Goal: Task Accomplishment & Management: Use online tool/utility

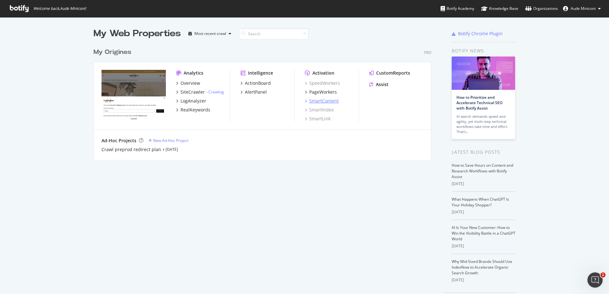
click at [325, 101] on div "SmartContent" at bounding box center [324, 101] width 30 height 6
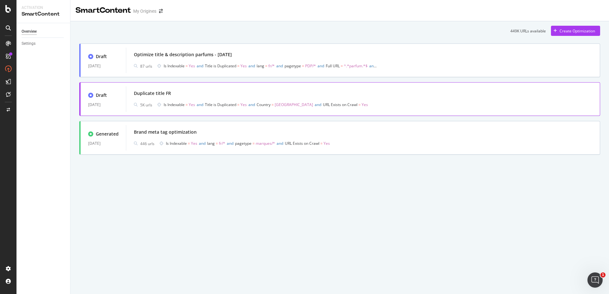
click at [209, 88] on div "Duplicate title FR 5K urls Is Indexable = Yes and Title is Duplicated = Yes and…" at bounding box center [363, 98] width 474 height 25
click at [201, 92] on div "Duplicate title FR" at bounding box center [363, 93] width 459 height 9
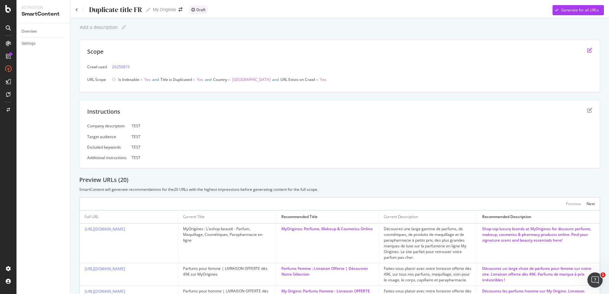
click at [587, 49] on icon "edit" at bounding box center [589, 50] width 5 height 5
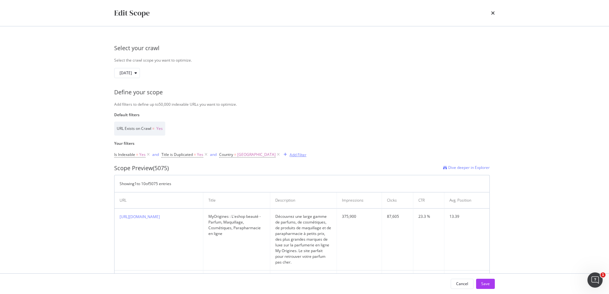
click at [290, 157] on div "Add Filter" at bounding box center [298, 154] width 17 height 5
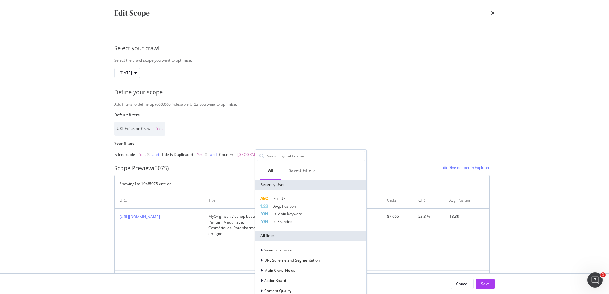
click at [267, 157] on input "Default filters" at bounding box center [316, 156] width 98 height 10
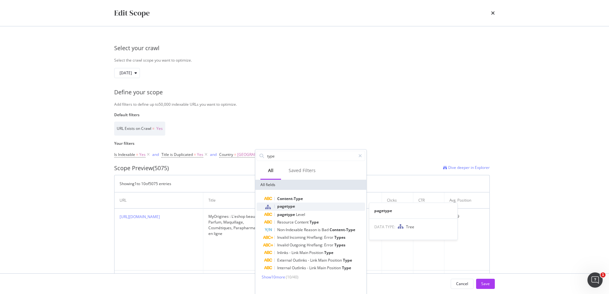
type input "type"
click at [282, 206] on span "pagetype" at bounding box center [286, 205] width 18 height 5
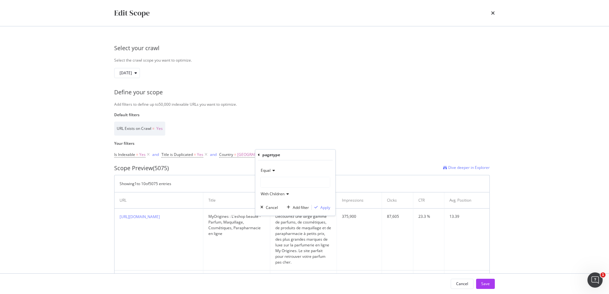
click at [280, 186] on div "modal" at bounding box center [295, 182] width 69 height 10
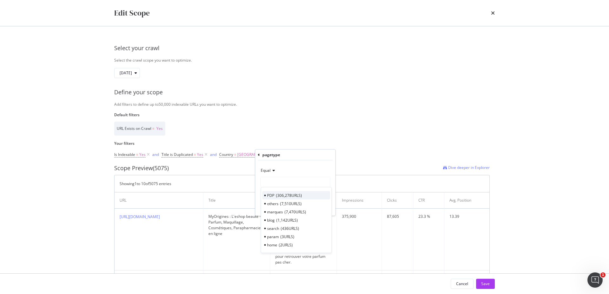
click at [282, 194] on span "306,278 URLS" at bounding box center [289, 195] width 26 height 5
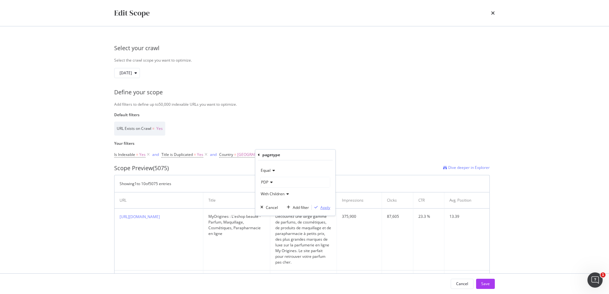
click at [324, 207] on div "Apply" at bounding box center [325, 207] width 10 height 5
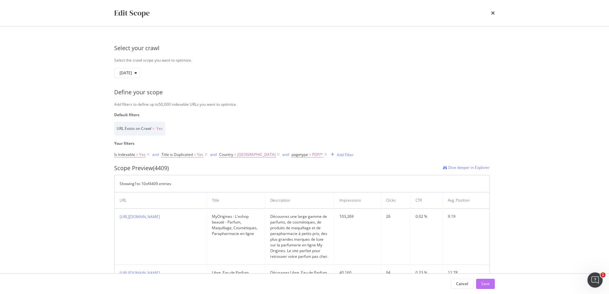
click at [488, 283] on div "Save" at bounding box center [485, 283] width 9 height 5
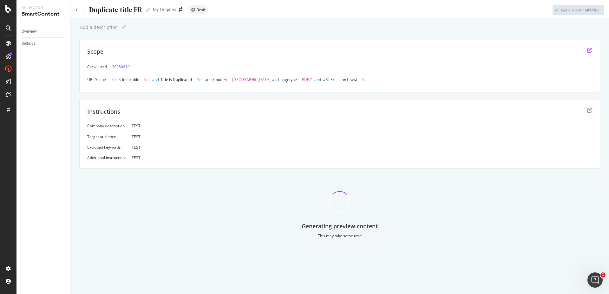
click at [589, 48] on icon "edit" at bounding box center [589, 50] width 5 height 5
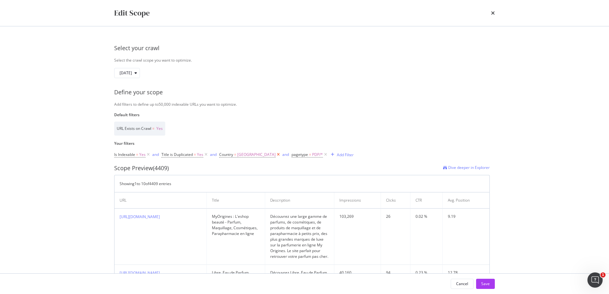
click at [276, 156] on icon "modal" at bounding box center [278, 154] width 5 height 6
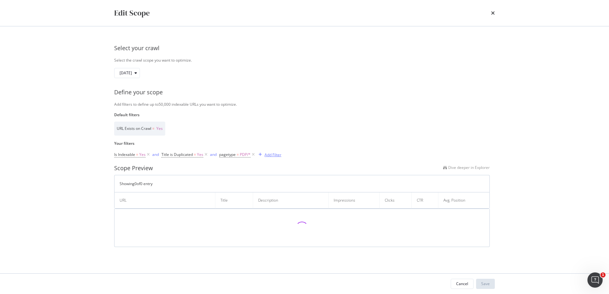
click at [266, 154] on div "Add Filter" at bounding box center [273, 154] width 17 height 5
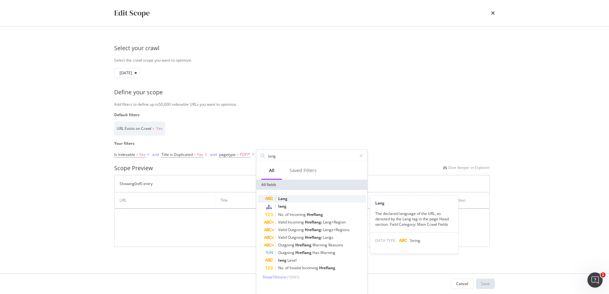
type input "lang"
click at [283, 199] on span "Lang" at bounding box center [282, 198] width 9 height 5
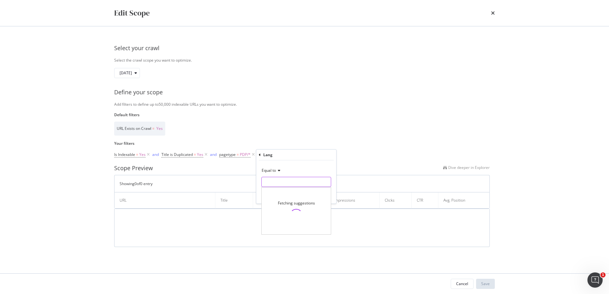
click at [283, 182] on input "Default filters" at bounding box center [296, 182] width 69 height 10
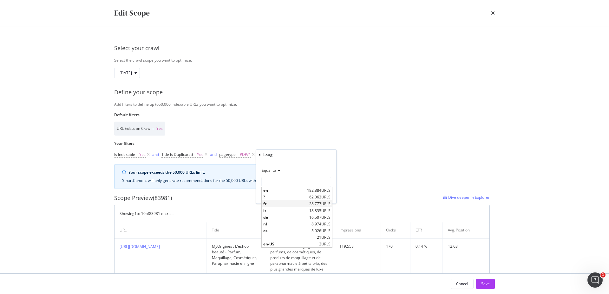
click at [277, 204] on span "fr" at bounding box center [285, 203] width 44 height 5
type input "fr"
click at [324, 192] on button "Apply" at bounding box center [322, 195] width 18 height 6
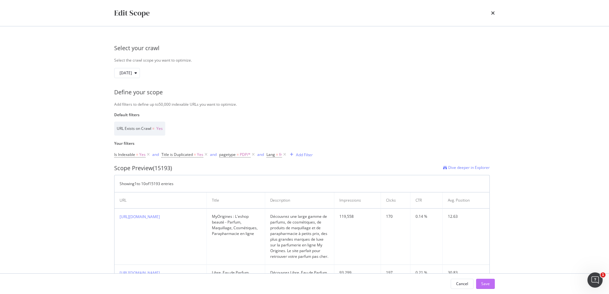
click at [487, 287] on div "Save" at bounding box center [485, 284] width 9 height 10
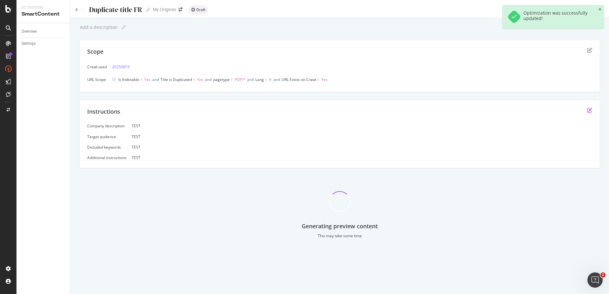
click at [591, 109] on icon "edit" at bounding box center [589, 110] width 5 height 5
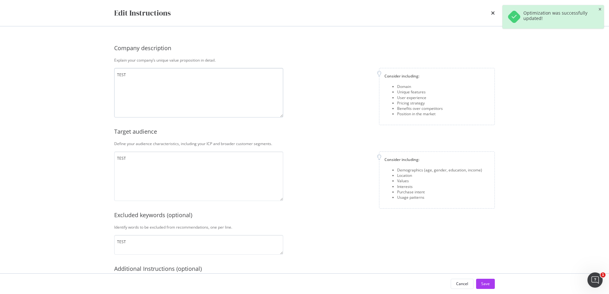
click at [128, 79] on textarea "TEST" at bounding box center [198, 93] width 169 height 50
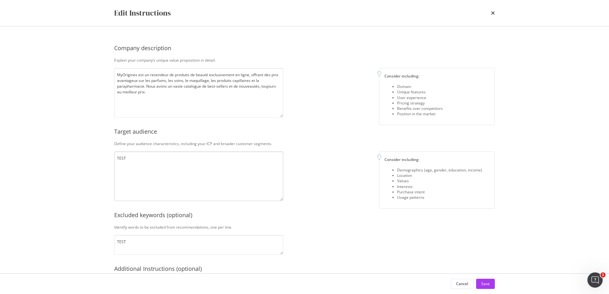
type textarea "MyOrigines est un revendeur de produits de beauté exclusivement en ligne, offra…"
click at [138, 157] on textarea "TEST" at bounding box center [198, 176] width 169 height 50
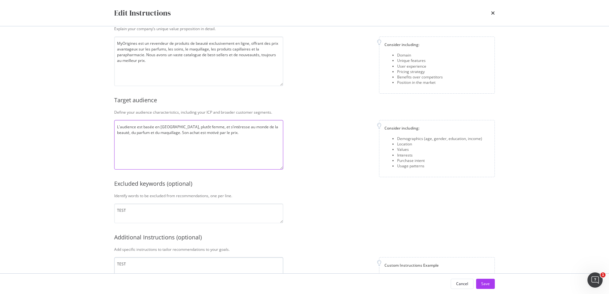
scroll to position [65, 0]
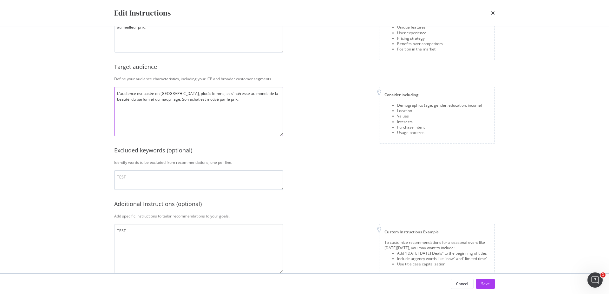
type textarea "L'audience est basée en [GEOGRAPHIC_DATA], plutôt femme, et s’intéresse au mond…"
click at [141, 185] on textarea "TEST" at bounding box center [198, 180] width 169 height 20
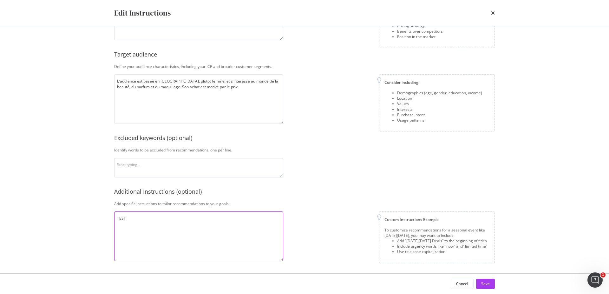
click at [156, 224] on textarea "TEST" at bounding box center [198, 236] width 169 height 50
click at [156, 222] on textarea "modal" at bounding box center [198, 236] width 169 height 50
type textarea "M"
type textarea "Met des majuscules en début de phrase"
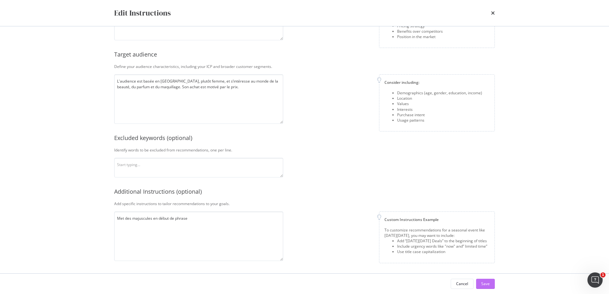
click at [492, 283] on button "Save" at bounding box center [485, 284] width 19 height 10
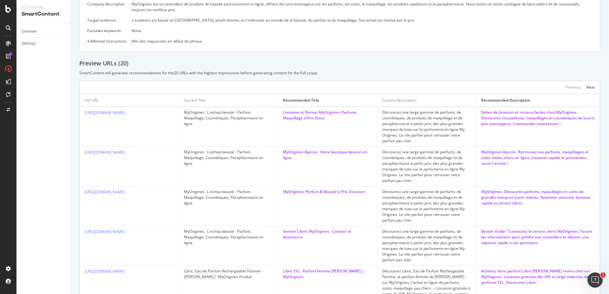
scroll to position [0, 0]
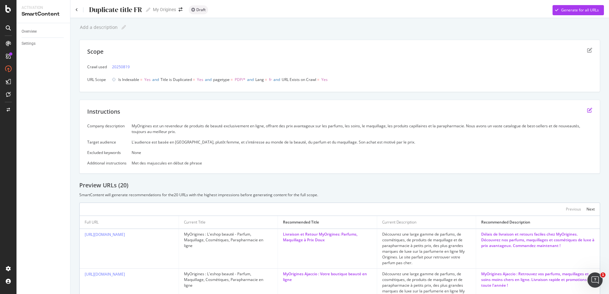
click at [587, 109] on icon "edit" at bounding box center [589, 110] width 5 height 5
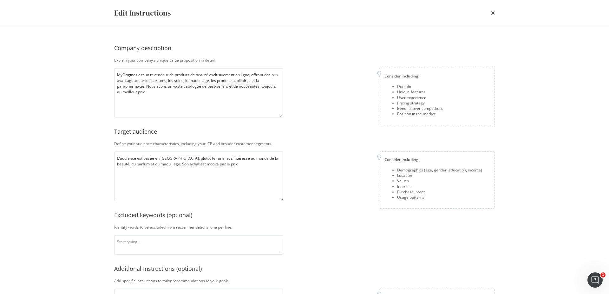
scroll to position [46, 0]
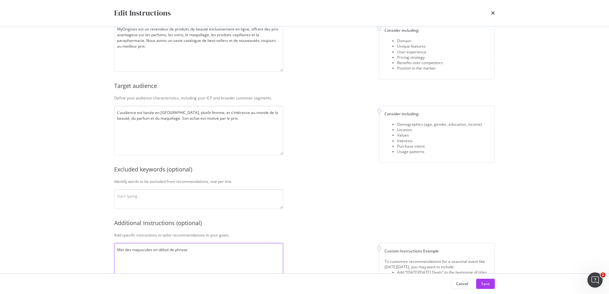
click at [231, 250] on textarea "Met des majuscules en début de phrase" at bounding box center [198, 268] width 169 height 50
type textarea "Met des majuscules en début de phrase, ne mentionne pas le prix dans le titre."
click at [235, 128] on textarea "L'audience est basée en [GEOGRAPHIC_DATA], plutôt femme, et s’intéresse au mond…" at bounding box center [198, 131] width 169 height 50
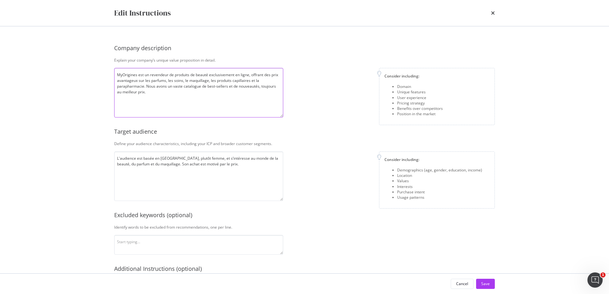
click at [208, 101] on textarea "MyOrigines est un revendeur de produits de beauté exclusivement en ligne, offra…" at bounding box center [198, 93] width 169 height 50
click at [485, 279] on div "Save" at bounding box center [485, 284] width 9 height 10
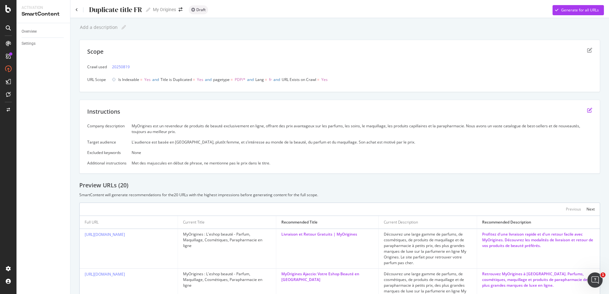
click at [587, 111] on icon "edit" at bounding box center [589, 110] width 5 height 5
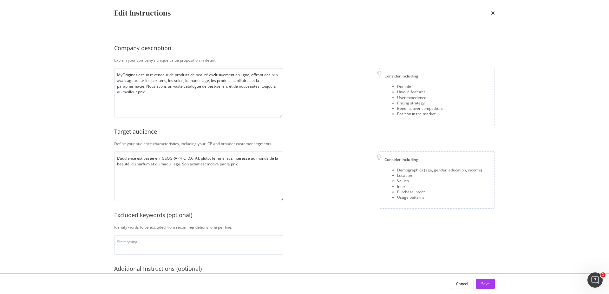
scroll to position [77, 0]
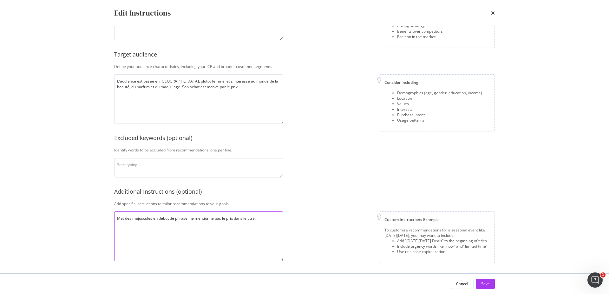
click at [265, 219] on textarea "Met des majuscules en début de phrase, ne mentionne pas le prix dans le titre." at bounding box center [198, 236] width 169 height 50
type textarea "Met des majuscules en début de phrase, ne mentionne pas le prix dans le titre. …"
click at [484, 285] on div "Save" at bounding box center [485, 283] width 9 height 5
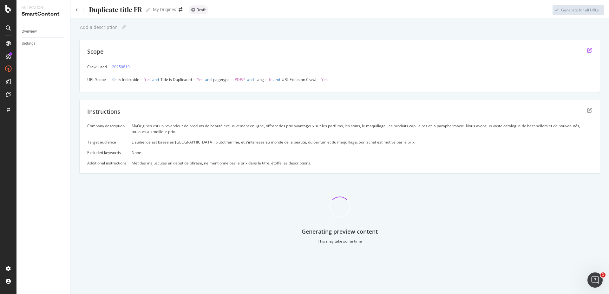
click at [590, 50] on icon "edit" at bounding box center [589, 50] width 5 height 5
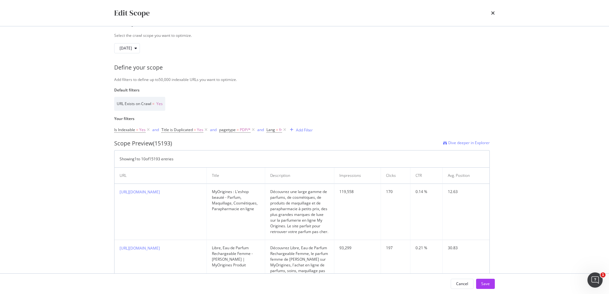
scroll to position [32, 0]
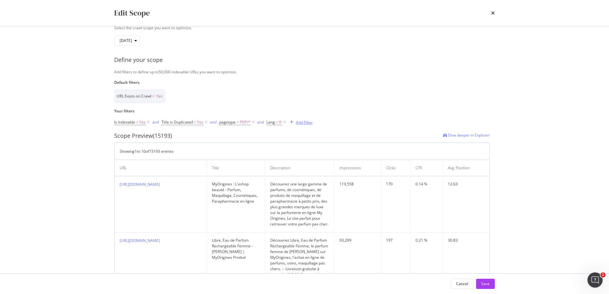
click at [310, 123] on div "Add Filter" at bounding box center [304, 122] width 17 height 5
click at [304, 94] on div "URL Exists on Crawl = Yes" at bounding box center [302, 96] width 376 height 14
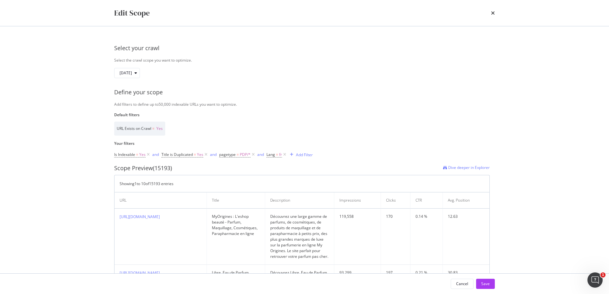
click at [489, 14] on div "Edit Scope" at bounding box center [304, 13] width 381 height 11
click at [493, 14] on icon "times" at bounding box center [493, 12] width 4 height 5
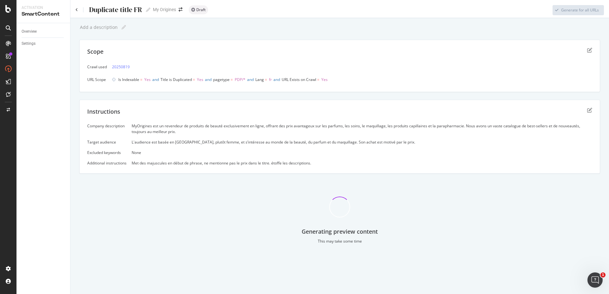
click at [78, 11] on div "Duplicate title FR Duplicate title FR" at bounding box center [113, 10] width 75 height 10
click at [77, 11] on icon at bounding box center [77, 10] width 3 height 4
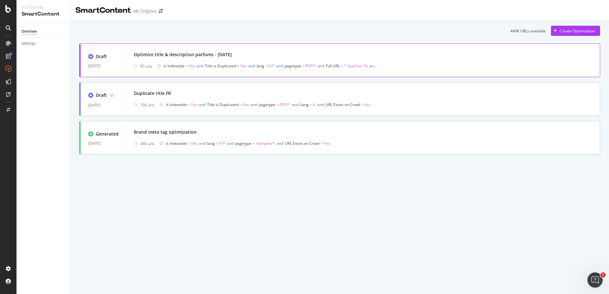
click at [189, 50] on div "Optimize title & description parfums - [DATE] 87 urls Is Indexable = Yes and Ti…" at bounding box center [363, 60] width 474 height 25
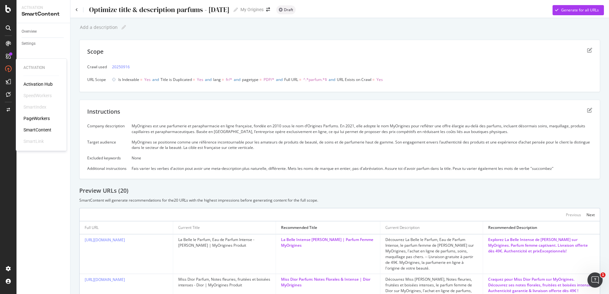
click at [42, 120] on div "PageWorkers" at bounding box center [36, 118] width 26 height 6
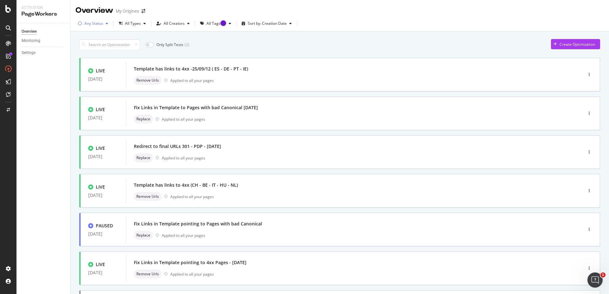
click at [107, 23] on icon "button" at bounding box center [107, 24] width 3 height 4
click at [84, 38] on icon at bounding box center [83, 36] width 3 height 3
click at [83, 45] on div at bounding box center [83, 47] width 5 height 5
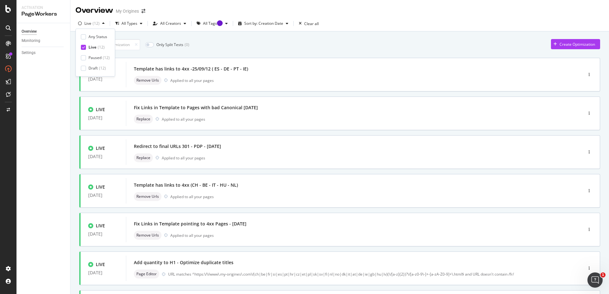
click at [45, 107] on div "Overview Monitoring Settings" at bounding box center [44, 158] width 54 height 271
click at [41, 128] on div "SmartContent" at bounding box center [37, 130] width 28 height 6
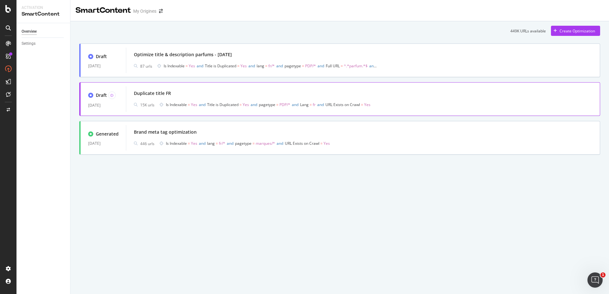
click at [525, 98] on div "Duplicate title FR 15K urls Is Indexable = Yes and Title is Duplicated = Yes an…" at bounding box center [363, 99] width 459 height 20
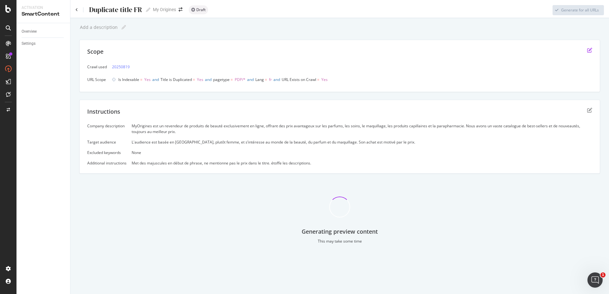
click at [591, 50] on icon "edit" at bounding box center [589, 50] width 5 height 5
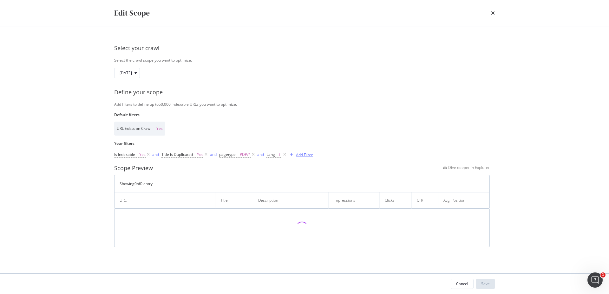
click at [307, 153] on div "Add Filter" at bounding box center [304, 154] width 17 height 5
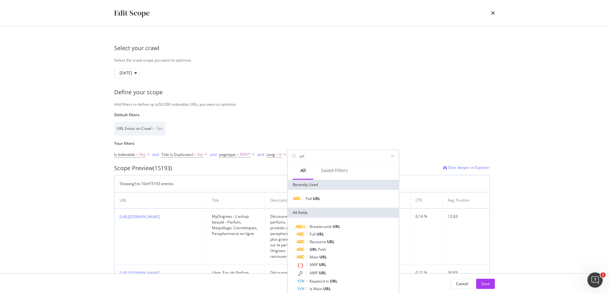
type input "url"
click at [325, 203] on div "Full URL" at bounding box center [343, 199] width 111 height 18
click at [324, 199] on div "Full URL" at bounding box center [343, 199] width 109 height 8
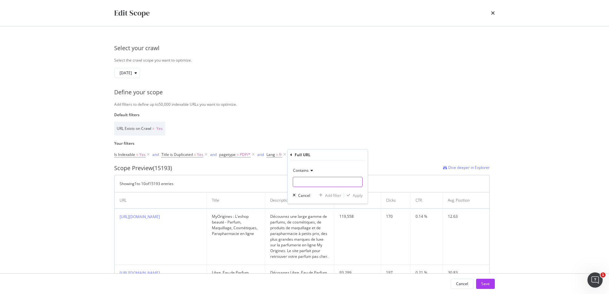
click at [311, 183] on input "Default filters" at bounding box center [327, 182] width 69 height 10
type input "parfum"
click at [358, 194] on div "Apply" at bounding box center [358, 195] width 10 height 5
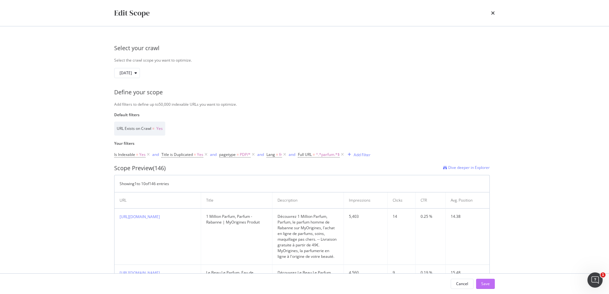
click at [485, 284] on div "Save" at bounding box center [485, 283] width 9 height 5
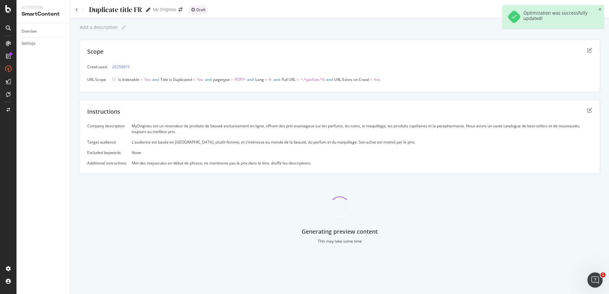
click at [147, 11] on icon at bounding box center [148, 10] width 4 height 4
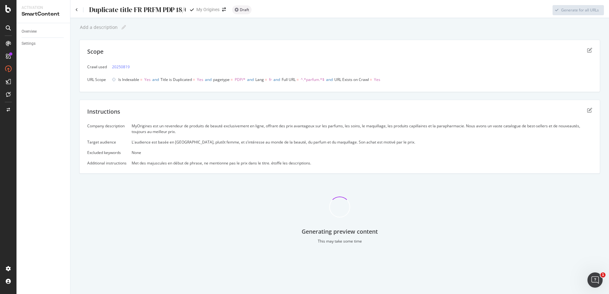
type input "Duplicate title FR PRFM PDP 18/09"
click at [288, 31] on div "Add a description Add a description" at bounding box center [339, 28] width 521 height 10
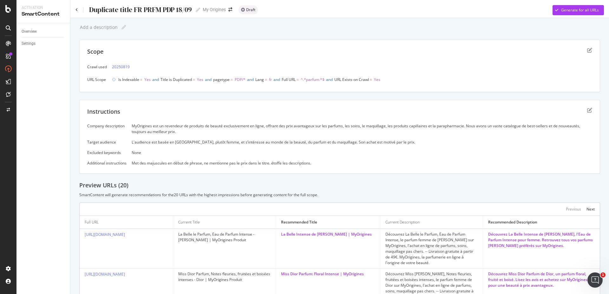
click at [79, 10] on div "Duplicate title FR PRFM PDP 18/09 Duplicate title FR PRFM PDP 18/09" at bounding box center [138, 10] width 125 height 10
click at [76, 10] on icon at bounding box center [77, 10] width 3 height 4
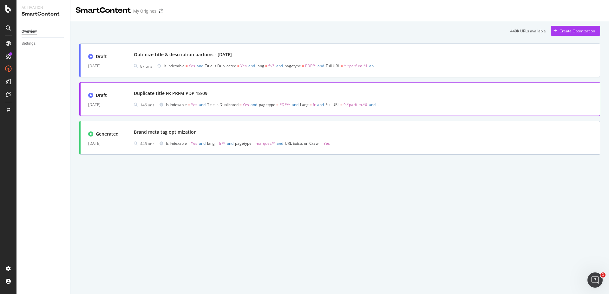
click at [307, 92] on div "Duplicate title FR PRFM PDP 18/09" at bounding box center [363, 93] width 459 height 9
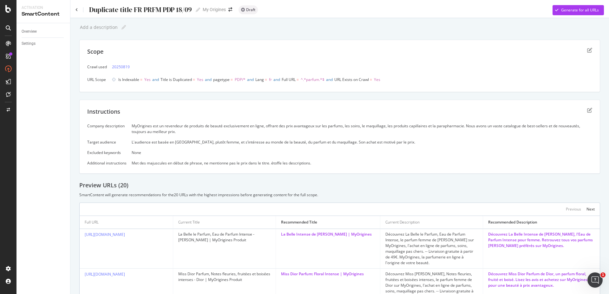
click at [581, 109] on div "Instructions" at bounding box center [339, 116] width 505 height 16
click at [587, 110] on icon "edit" at bounding box center [589, 110] width 5 height 5
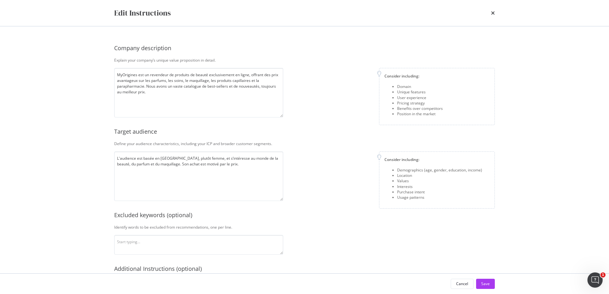
scroll to position [77, 0]
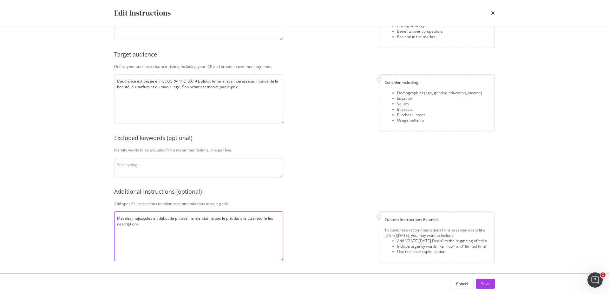
click at [185, 221] on textarea "Met des majuscules en début de phrase, ne mentionne pas le prix dans le titre. …" at bounding box center [198, 236] width 169 height 50
type textarea "Met des majuscules en début de phrase, ne mentionne pas le prix dans le titre. …"
click at [485, 283] on div "Save" at bounding box center [485, 283] width 9 height 5
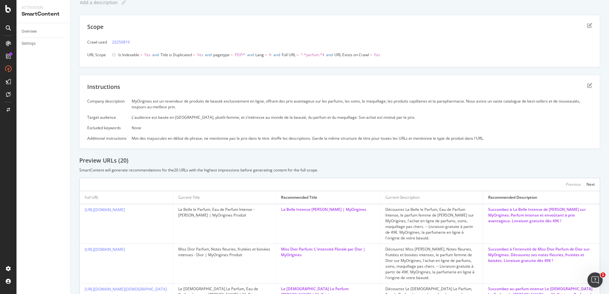
scroll to position [0, 0]
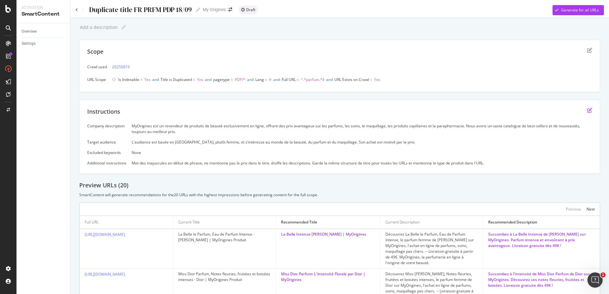
click at [587, 111] on icon "edit" at bounding box center [589, 110] width 5 height 5
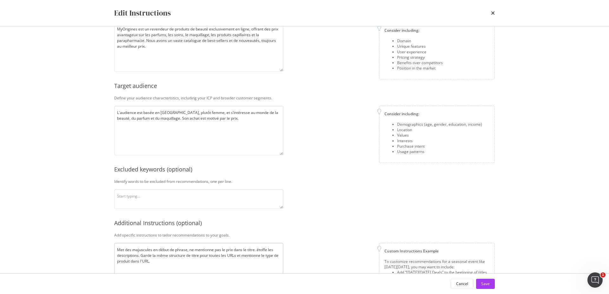
scroll to position [77, 0]
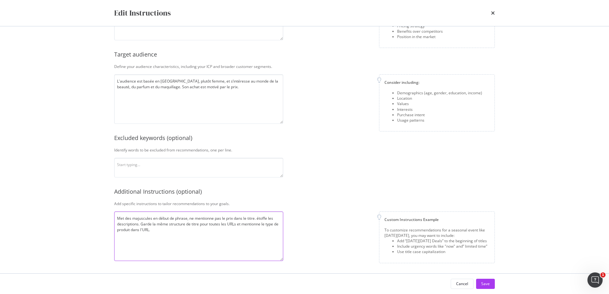
drag, startPoint x: 257, startPoint y: 218, endPoint x: 138, endPoint y: 224, distance: 118.8
click at [138, 224] on textarea "Met des majuscules en début de phrase, ne mentionne pas le prix dans le titre. …" at bounding box center [198, 236] width 169 height 50
click at [202, 231] on textarea "Met des majuscules en début de phrase, ne mentionne pas le prix dans le titre. …" at bounding box center [198, 236] width 169 height 50
click at [166, 226] on textarea "Met des majuscules en début de phrase, ne mentionne pas le prix dans le titre. …" at bounding box center [198, 236] width 169 height 50
type textarea "Met des majuscules en début de phrase, ne mentionne pas le prix dans le titre. …"
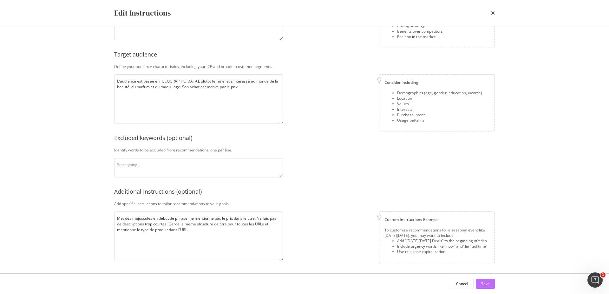
click at [494, 283] on button "Save" at bounding box center [485, 284] width 19 height 10
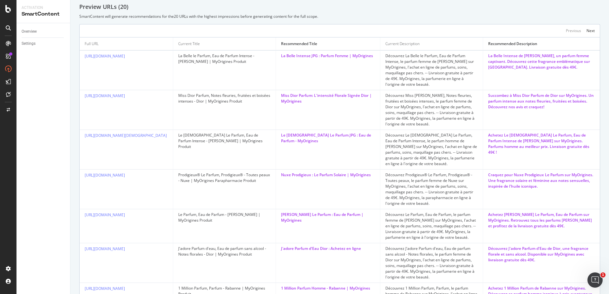
scroll to position [129, 0]
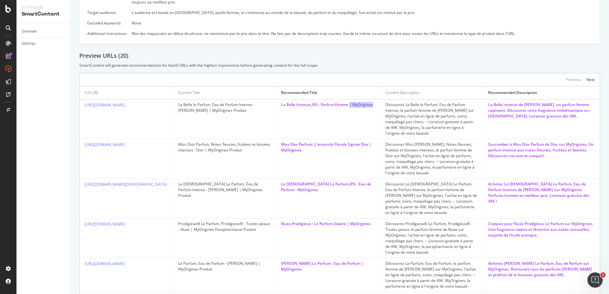
drag, startPoint x: 314, startPoint y: 112, endPoint x: 350, endPoint y: 107, distance: 36.5
click at [350, 107] on div "La Belle Intense JPG : Parfum Femme | MyOrigines" at bounding box center [328, 105] width 94 height 6
copy div "| MyOrigines"
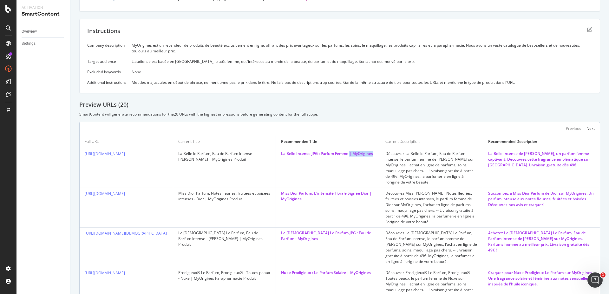
scroll to position [32, 0]
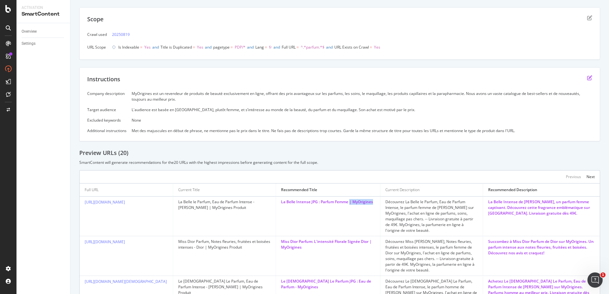
click at [587, 77] on icon "edit" at bounding box center [589, 77] width 5 height 5
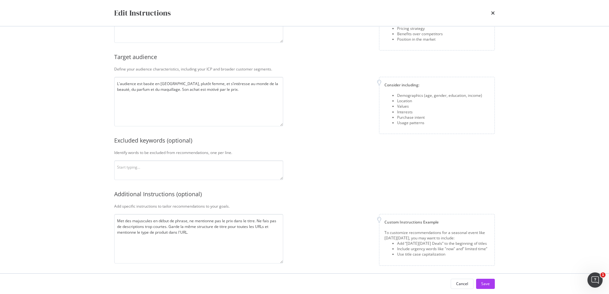
scroll to position [77, 0]
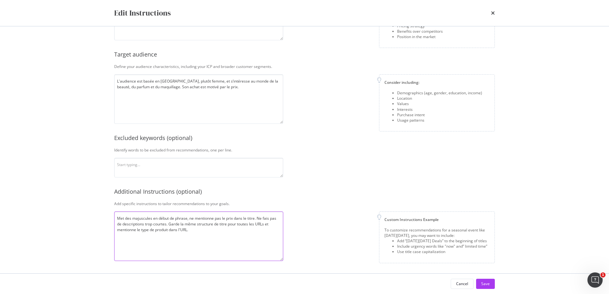
click at [205, 232] on textarea "Met des majuscules en début de phrase, ne mentionne pas le prix dans le titre. …" at bounding box center [198, 236] width 169 height 50
paste textarea "| MyOrigines"
type textarea "Met des majuscules en début de phrase, ne mentionne pas le prix dans le titre. …"
click at [483, 281] on div "Save" at bounding box center [485, 283] width 9 height 5
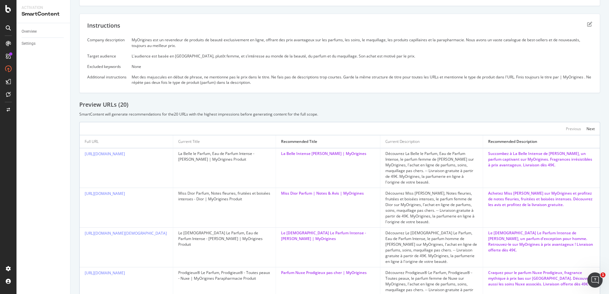
scroll to position [65, 0]
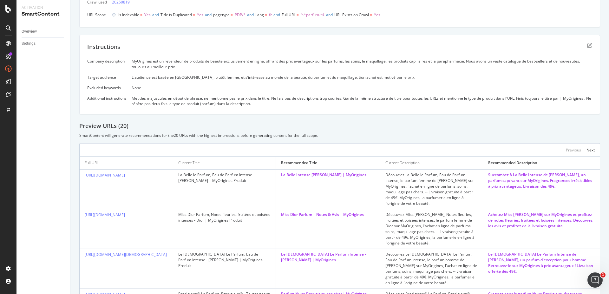
click at [444, 183] on div "Découvrez La Belle le Parfum, Eau de Parfum Intense, le parfum femme de [PERSON…" at bounding box center [432, 189] width 92 height 34
click at [509, 178] on div "Succombez à La Belle Intense de [PERSON_NAME], un parfum captivant sur MyOrigin…" at bounding box center [541, 180] width 107 height 17
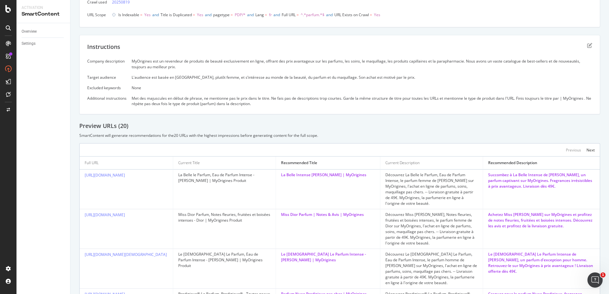
click at [509, 178] on div "Succombez à La Belle Intense de [PERSON_NAME], un parfum captivant sur MyOrigin…" at bounding box center [541, 180] width 107 height 17
click at [406, 133] on div "Preview URLs ( 20 ) SmartContent will generate recommendations for the 20 URLs …" at bounding box center [339, 130] width 521 height 16
click at [586, 42] on div "Instructions Company description MyOrigines est un revendeur de produits de bea…" at bounding box center [339, 75] width 521 height 80
click at [587, 44] on icon "edit" at bounding box center [589, 45] width 5 height 5
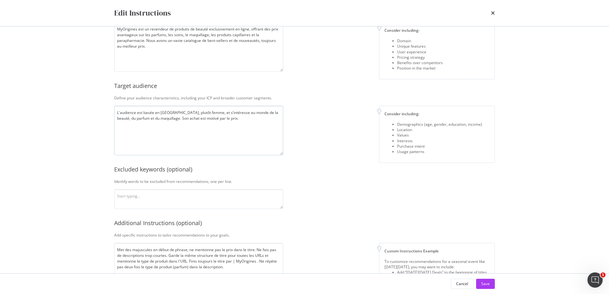
scroll to position [77, 0]
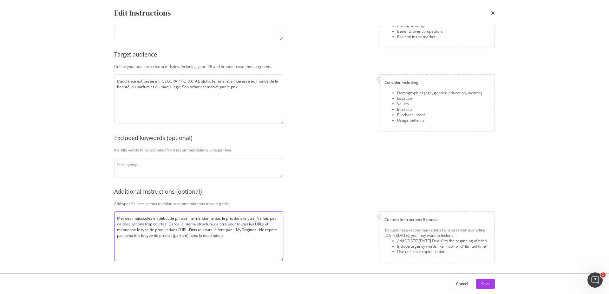
click at [242, 236] on textarea "Met des majuscules en début de phrase, ne mentionne pas le prix dans le titre. …" at bounding box center [198, 236] width 169 height 50
drag, startPoint x: 168, startPoint y: 223, endPoint x: 257, endPoint y: 214, distance: 89.6
click at [257, 214] on textarea "Met des majuscules en début de phrase, ne mentionne pas le prix dans le titre. …" at bounding box center [198, 236] width 169 height 50
type textarea "Met des majuscules en début de phrase, ne mentionne pas le prix dans le titre. …"
click at [485, 282] on div "Save" at bounding box center [485, 283] width 9 height 5
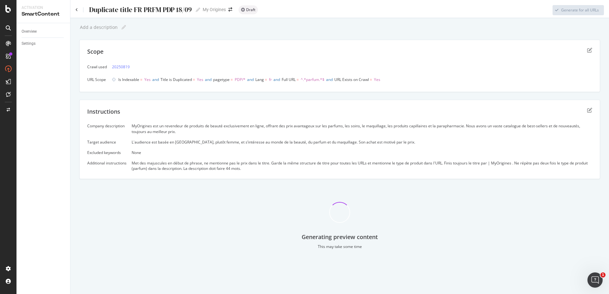
click at [121, 11] on div "Duplicate title FR PRFM PDP 18/09" at bounding box center [140, 10] width 103 height 8
click at [121, 11] on input "Duplicate title FR PRFM PDP 18/09" at bounding box center [141, 9] width 105 height 9
click at [175, 31] on div "Add a description Add a description" at bounding box center [339, 28] width 521 height 10
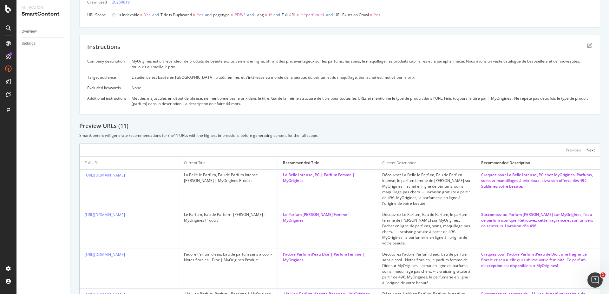
scroll to position [65, 0]
click at [515, 200] on td "Craquez pour La Belle Intense JPG chez MyOrigines. Parfums, soins et maquillage…" at bounding box center [538, 189] width 124 height 40
drag, startPoint x: 525, startPoint y: 190, endPoint x: 476, endPoint y: 174, distance: 51.7
click at [476, 174] on td "Craquez pour La Belle Intense JPG chez MyOrigines. Parfums, soins et maquillage…" at bounding box center [538, 189] width 124 height 40
copy div "Craquez pour La Belle Intense JPG chez MyOrigines. Parfums, soins et maquillage…"
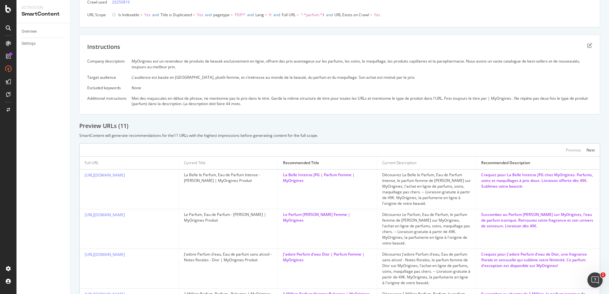
click at [358, 203] on td "La Belle Intense JPG | Parfum Femme | MyOrigines" at bounding box center [327, 189] width 99 height 40
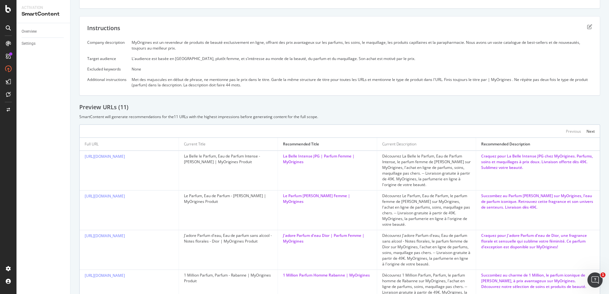
scroll to position [0, 0]
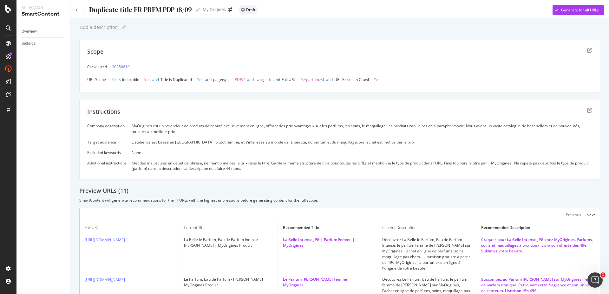
click at [76, 7] on div "Duplicate title FR PRFM PDP 18/09 Duplicate title FR PRFM PDP 18/09" at bounding box center [138, 10] width 125 height 10
click at [77, 10] on icon at bounding box center [77, 10] width 3 height 4
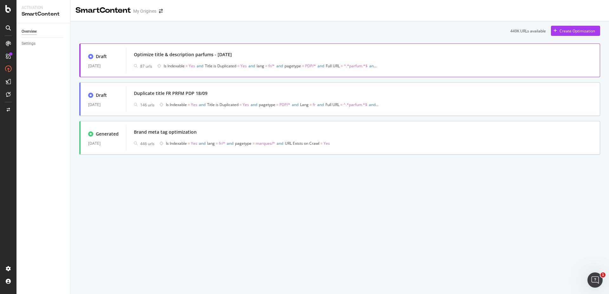
click at [268, 54] on div "Optimize title & description parfums - [DATE]" at bounding box center [363, 54] width 459 height 9
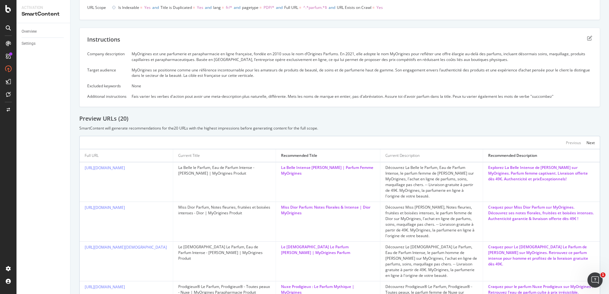
scroll to position [97, 0]
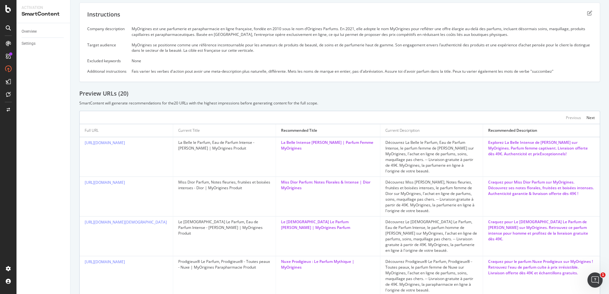
click at [528, 150] on div "Explorez La Belle Intense de [PERSON_NAME] sur MyOrigines. Parfum femme captiva…" at bounding box center [541, 148] width 107 height 17
click at [496, 228] on div "Craquez pour Le [DEMOGRAPHIC_DATA] Le Parfum de [PERSON_NAME] sur MyOrigines. R…" at bounding box center [541, 230] width 107 height 23
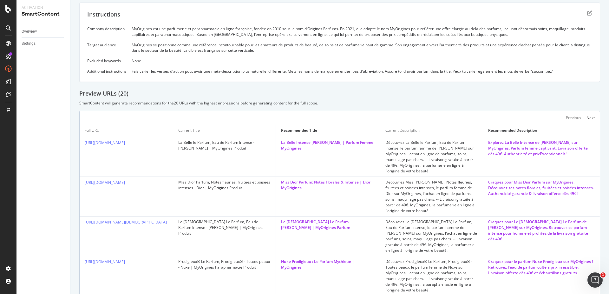
click at [496, 228] on div "Craquez pour Le [DEMOGRAPHIC_DATA] Le Parfum de [PERSON_NAME] sur MyOrigines. R…" at bounding box center [541, 230] width 107 height 23
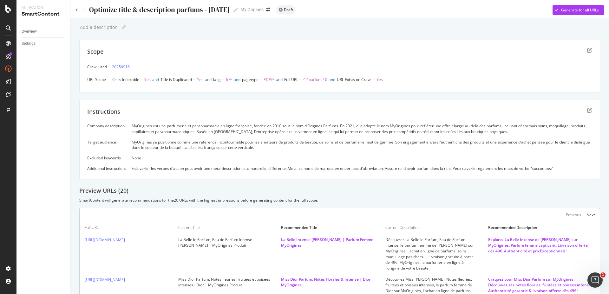
click at [79, 9] on div "Optimize title & description parfums - [DATE] Optimize title & description parf…" at bounding box center [157, 10] width 162 height 10
click at [77, 11] on icon at bounding box center [77, 10] width 3 height 4
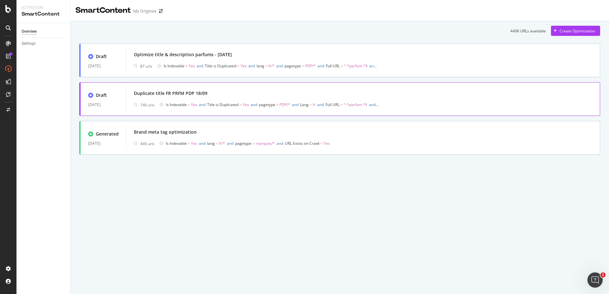
click at [177, 92] on div "Duplicate title FR PRFM PDP 18/09" at bounding box center [171, 93] width 74 height 6
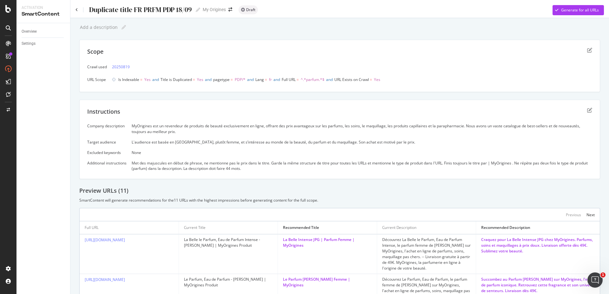
click at [132, 5] on div "Duplicate title FR PRFM PDP 18/09 Duplicate title FR PRFM PDP 18/09" at bounding box center [145, 10] width 112 height 10
click at [131, 9] on div "Duplicate title FR PRFM PDP 18/09" at bounding box center [140, 10] width 103 height 8
click at [133, 10] on input "Duplicate title FR PRFM PDP 18/09" at bounding box center [141, 9] width 105 height 9
type input "Duplicate title & description FR PRFM PDP 18/09"
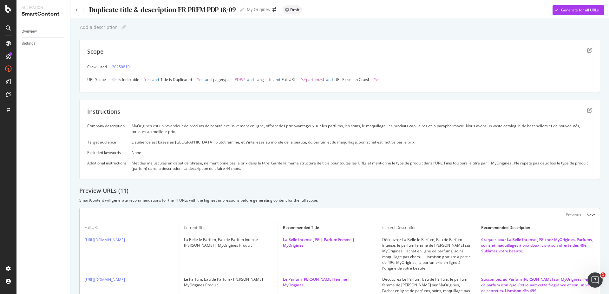
click at [200, 10] on div "Duplicate title & description FR PRFM PDP 18/09" at bounding box center [163, 10] width 148 height 8
click at [200, 10] on input "Duplicate title & description FR PRFM PDP 18/09" at bounding box center [163, 9] width 148 height 9
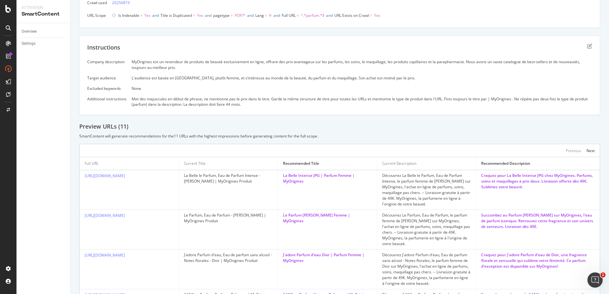
scroll to position [97, 0]
